Goal: Task Accomplishment & Management: Manage account settings

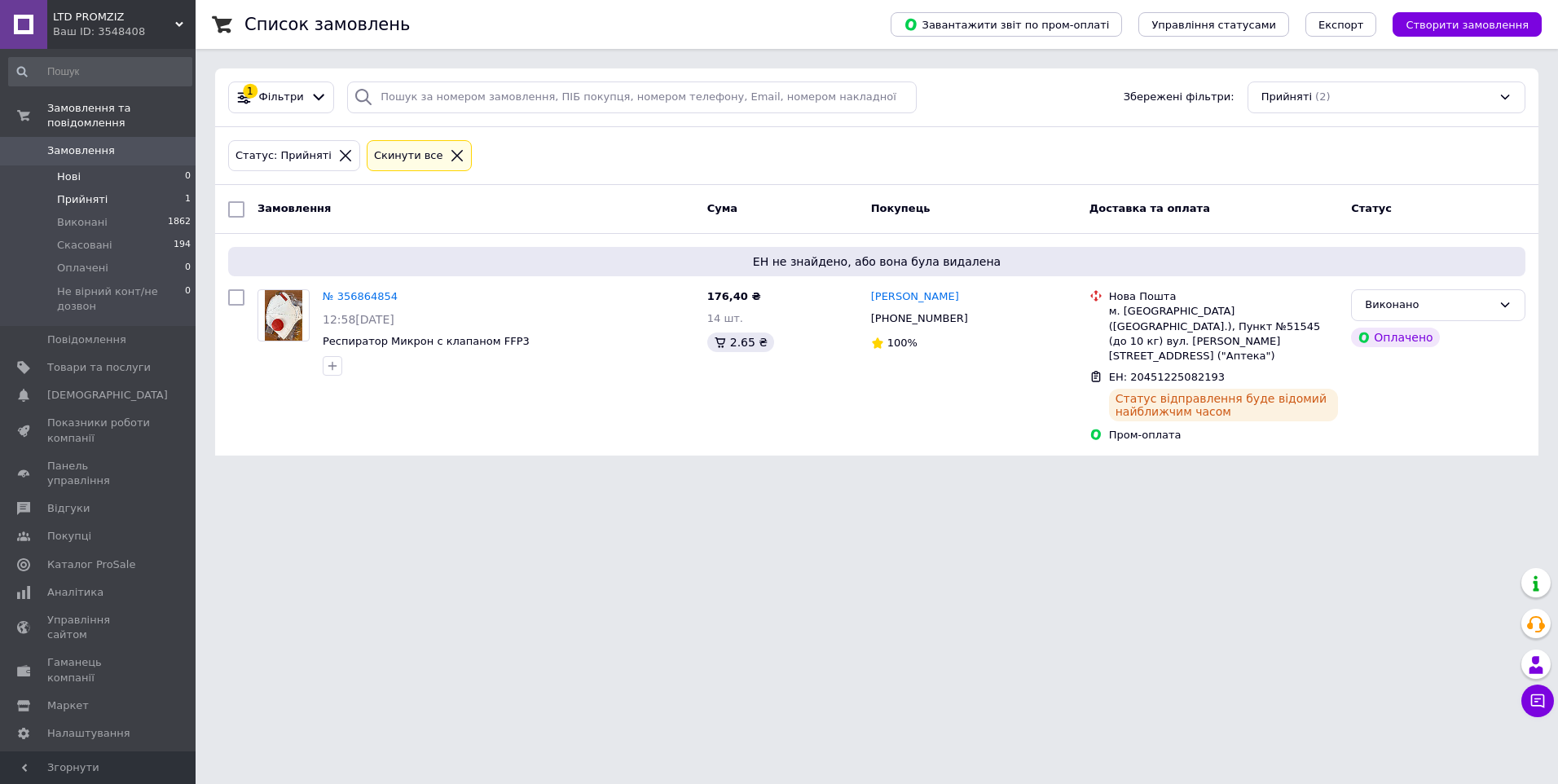
click at [105, 165] on li "Нові 0" at bounding box center [100, 177] width 200 height 23
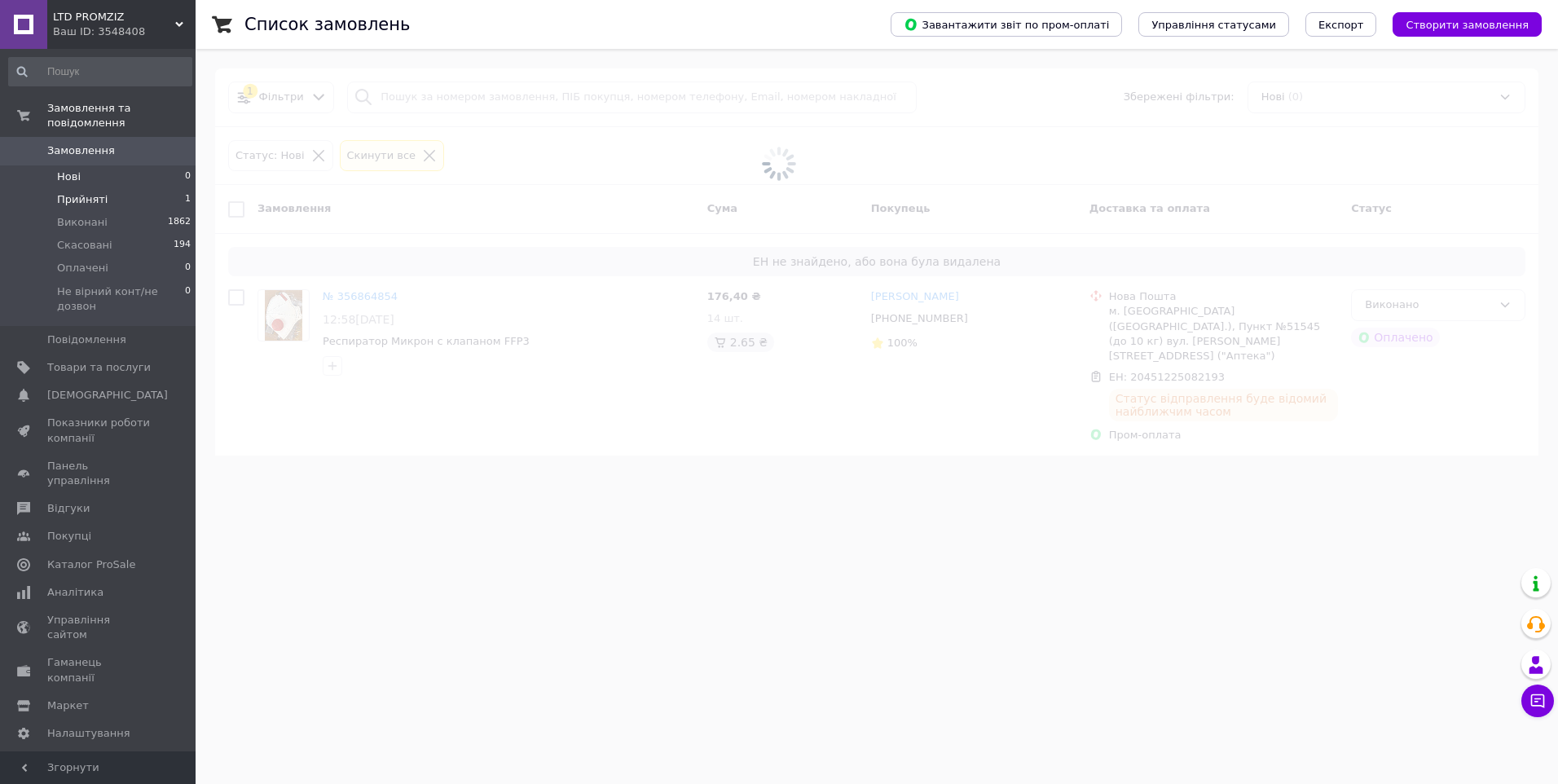
click at [121, 188] on li "Прийняті 1" at bounding box center [100, 199] width 200 height 23
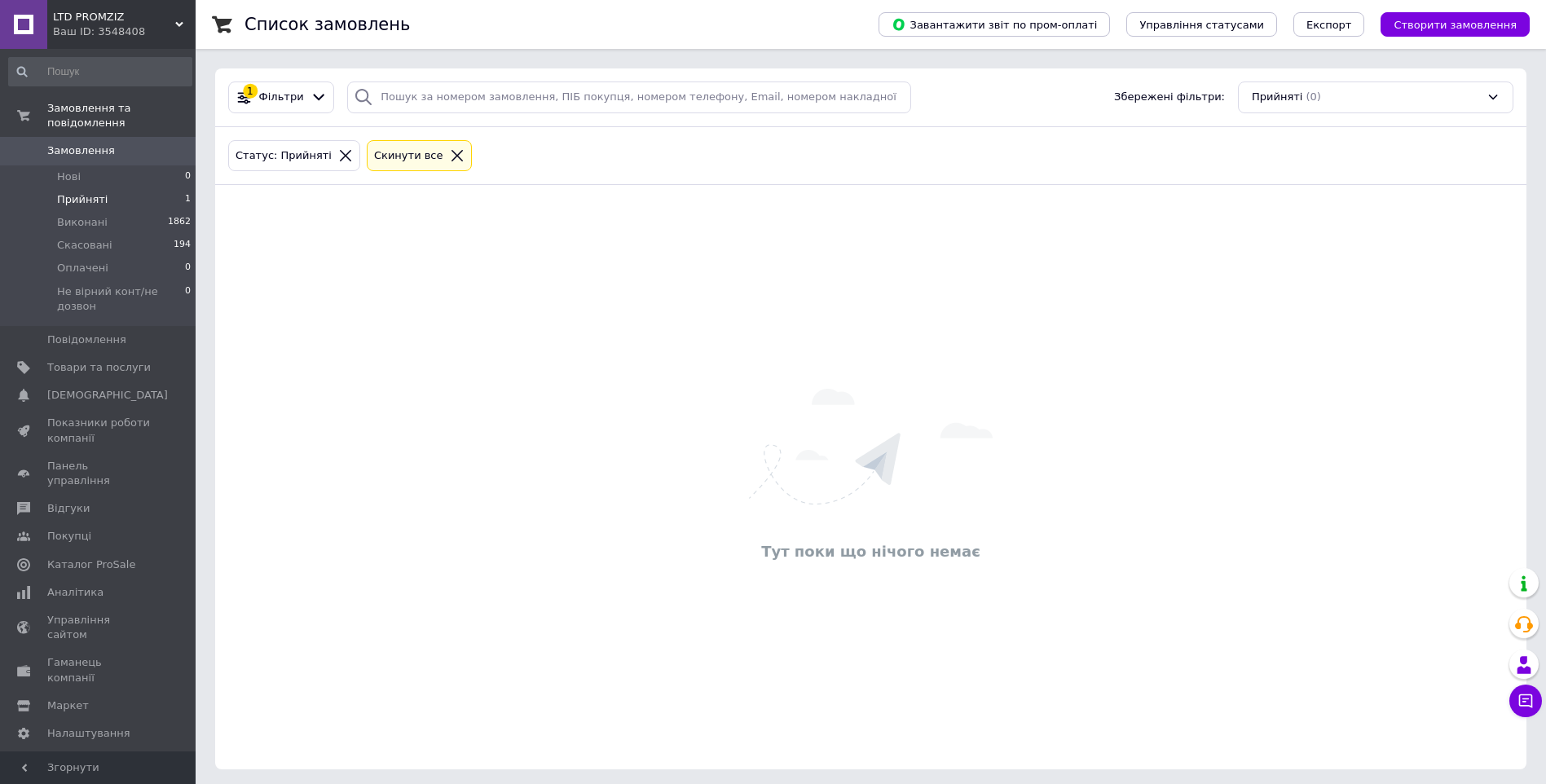
click at [112, 188] on li "Прийняті 1" at bounding box center [100, 199] width 200 height 23
click at [114, 165] on li "Нові 0" at bounding box center [100, 177] width 200 height 23
click at [127, 188] on li "Прийняті 1" at bounding box center [100, 199] width 200 height 23
